Goal: Task Accomplishment & Management: Manage account settings

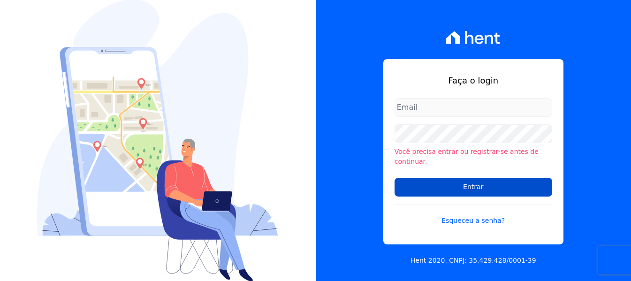
type input "[PERSON_NAME][EMAIL_ADDRESS][DOMAIN_NAME]"
click at [462, 181] on input "Entrar" at bounding box center [473, 187] width 158 height 19
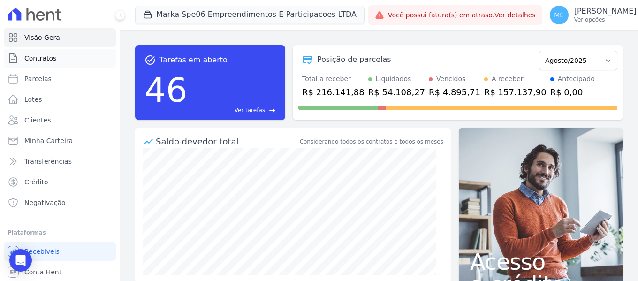
click at [40, 58] on span "Contratos" at bounding box center [40, 57] width 32 height 9
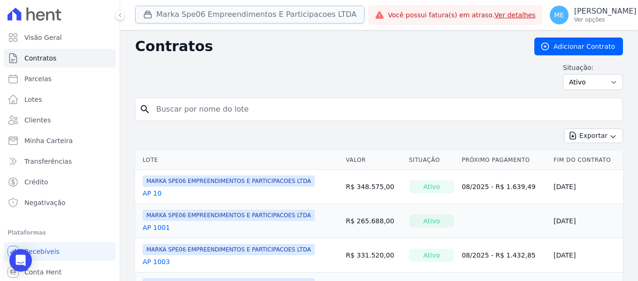
click at [236, 15] on button "Marka Spe06 Empreendimentos E Participacoes LTDA" at bounding box center [249, 15] width 229 height 18
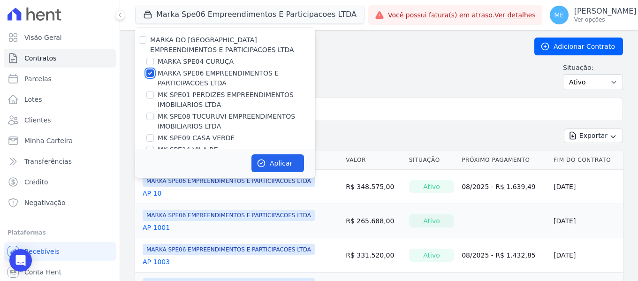
click at [152, 73] on input "MARKA SPE06 EMPREENDIMENTOS E PARTICIPACOES LTDA" at bounding box center [150, 73] width 8 height 8
checkbox input "false"
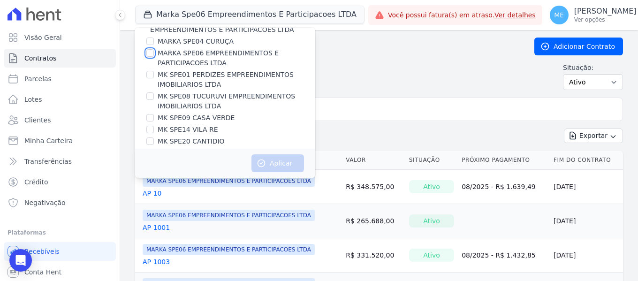
scroll to position [25, 0]
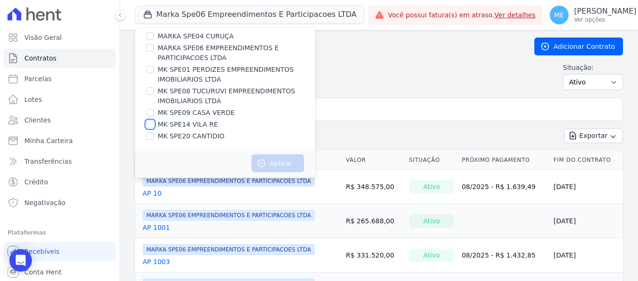
click at [149, 122] on input "MK SPE14 VILA RE" at bounding box center [150, 125] width 8 height 8
checkbox input "true"
click at [281, 168] on button "Aplicar" at bounding box center [277, 163] width 53 height 18
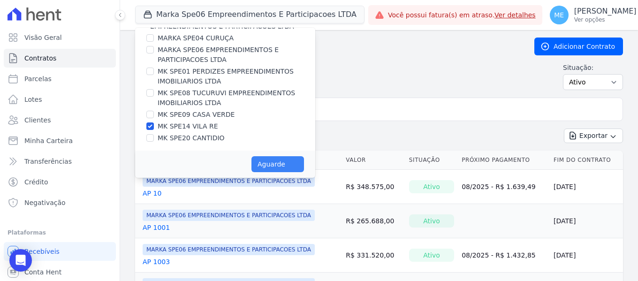
scroll to position [23, 0]
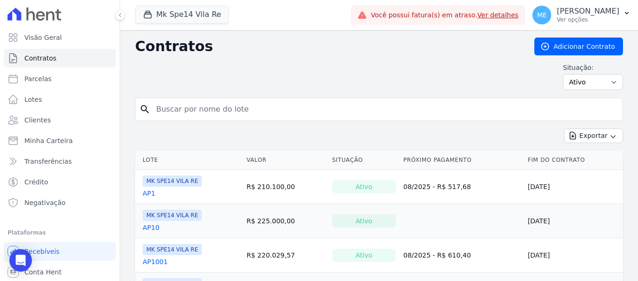
click at [288, 112] on input "search" at bounding box center [385, 109] width 468 height 19
type input "6020"
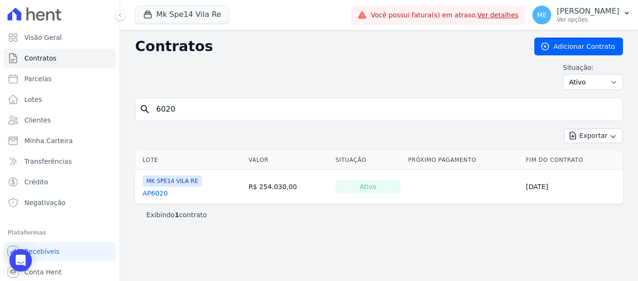
click at [146, 195] on link "AP6020" at bounding box center [155, 193] width 25 height 9
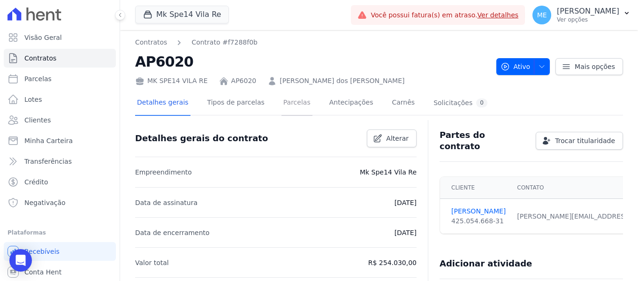
click at [283, 104] on link "Parcelas" at bounding box center [296, 103] width 31 height 25
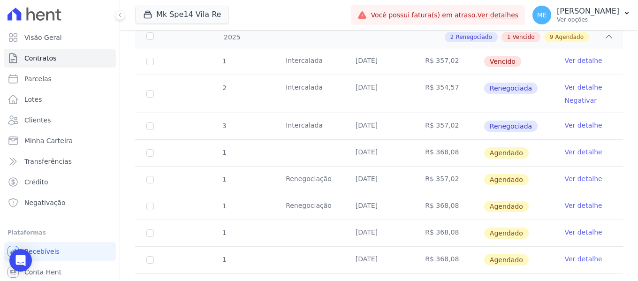
scroll to position [141, 0]
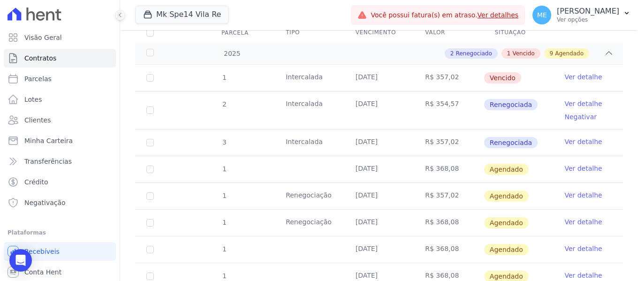
click at [576, 99] on link "Ver detalhe" at bounding box center [583, 103] width 38 height 9
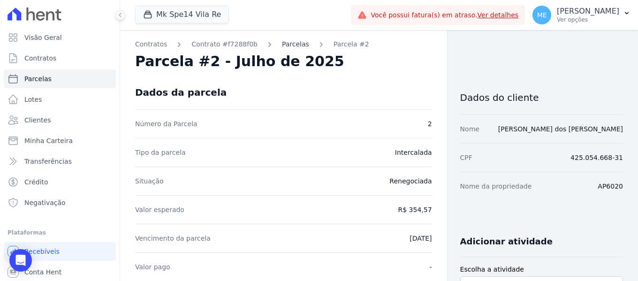
click at [282, 44] on link "Parcelas" at bounding box center [295, 44] width 27 height 10
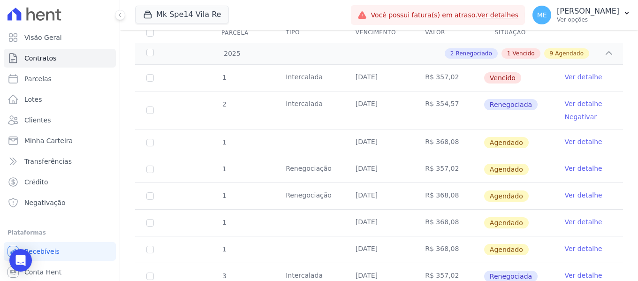
scroll to position [188, 0]
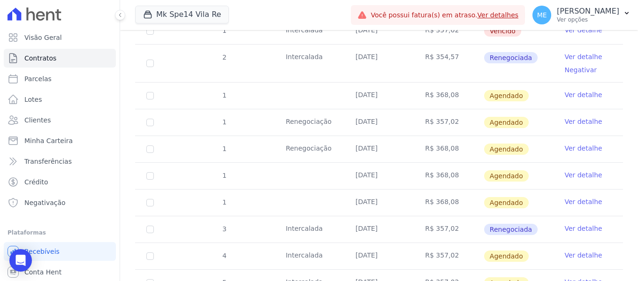
click at [580, 197] on link "Ver detalhe" at bounding box center [583, 201] width 38 height 9
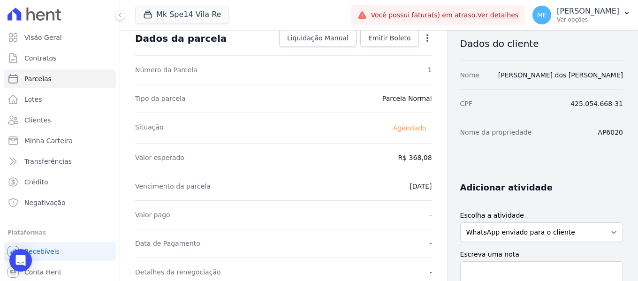
scroll to position [47, 0]
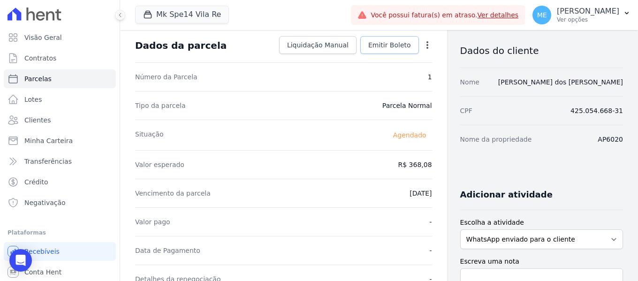
click at [386, 45] on span "Emitir Boleto" at bounding box center [389, 44] width 43 height 9
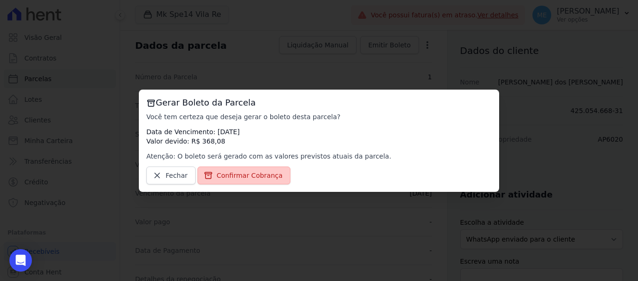
click at [244, 177] on span "Confirmar Cobrança" at bounding box center [250, 175] width 66 height 9
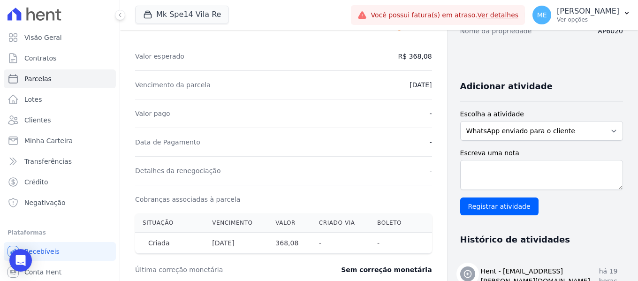
scroll to position [0, 0]
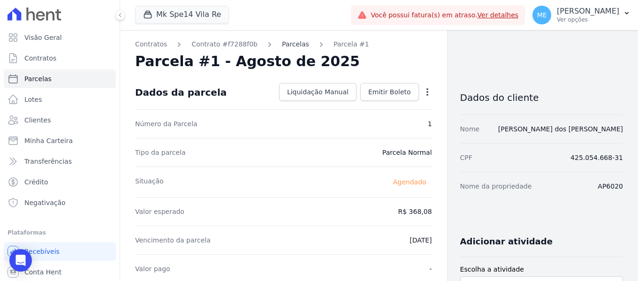
click at [287, 42] on link "Parcelas" at bounding box center [295, 44] width 27 height 10
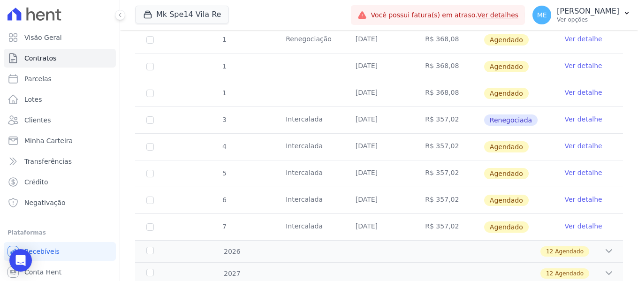
scroll to position [234, 0]
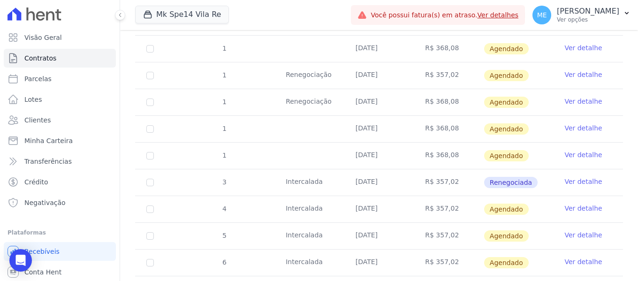
click at [576, 97] on link "Ver detalhe" at bounding box center [583, 101] width 38 height 9
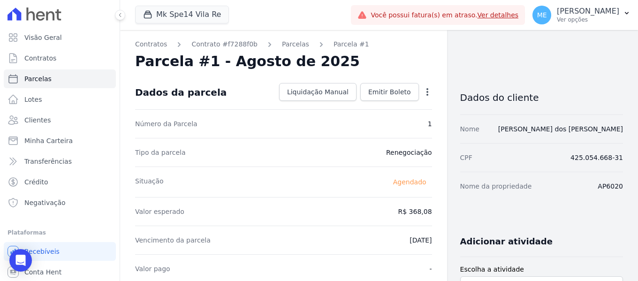
click at [514, 15] on link "Ver detalhes" at bounding box center [497, 15] width 41 height 8
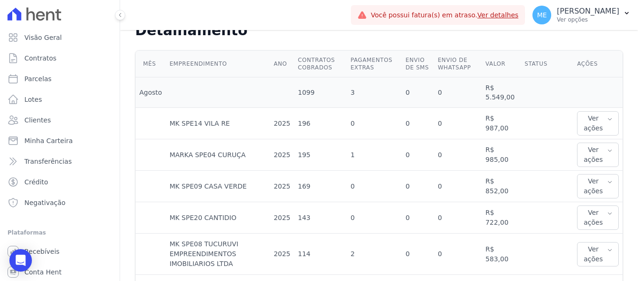
scroll to position [281, 0]
